Goal: Task Accomplishment & Management: Complete application form

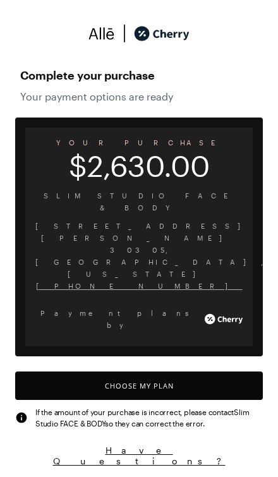
scroll to position [1044, 0]
click at [214, 371] on button "Choose My Plan" at bounding box center [139, 385] width 248 height 28
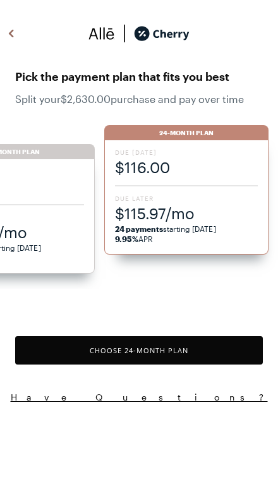
click at [198, 214] on span "$115.97/mo" at bounding box center [186, 213] width 143 height 21
click at [178, 228] on span "24 payments starting [DATE] 9.95% APR" at bounding box center [186, 234] width 143 height 20
click at [220, 133] on div "24-Month Plan" at bounding box center [186, 132] width 164 height 15
click at [198, 219] on span "$115.97/mo" at bounding box center [186, 213] width 143 height 21
click at [208, 239] on span "24 payments starting [DATE] 9.95% APR" at bounding box center [186, 234] width 143 height 20
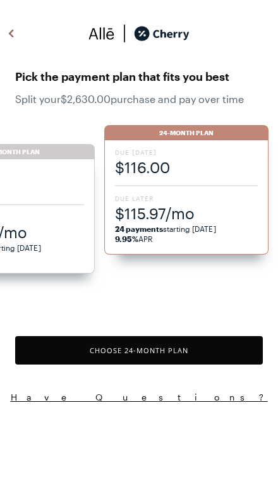
click at [200, 207] on span "$115.97/mo" at bounding box center [186, 213] width 143 height 21
click at [203, 175] on span "$116.00" at bounding box center [186, 167] width 143 height 21
click at [217, 356] on button "Choose 24 -Month Plan" at bounding box center [139, 350] width 248 height 28
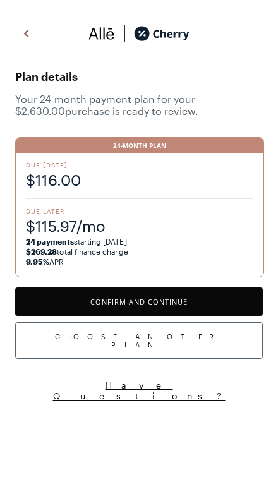
click at [224, 301] on button "Confirm and Continue" at bounding box center [139, 301] width 248 height 28
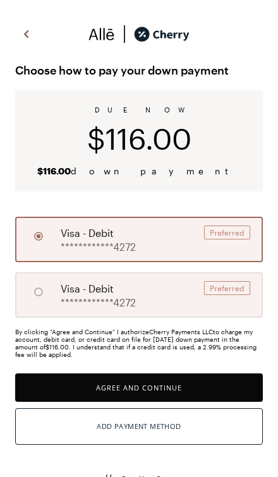
click at [201, 393] on button "Agree and Continue" at bounding box center [139, 387] width 248 height 28
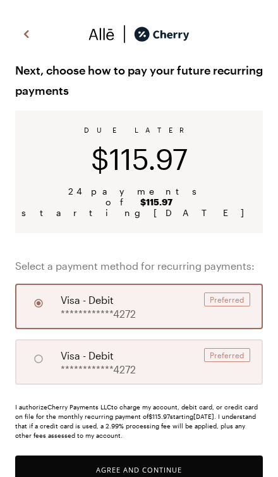
click at [194, 459] on button "Agree and Continue" at bounding box center [139, 469] width 248 height 28
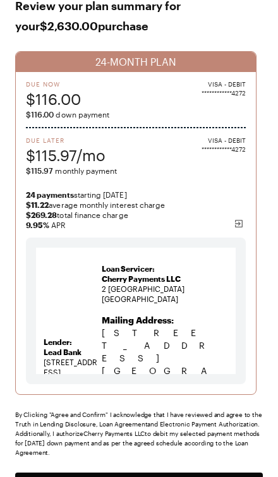
scroll to position [71, 0]
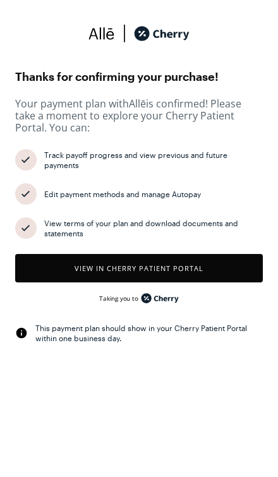
click at [254, 19] on header at bounding box center [139, 34] width 248 height 51
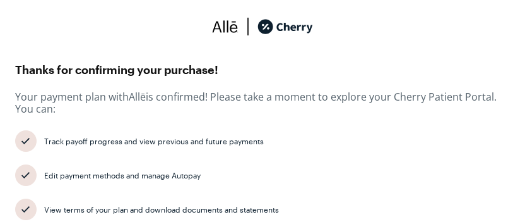
scroll to position [15, 0]
